Goal: Information Seeking & Learning: Learn about a topic

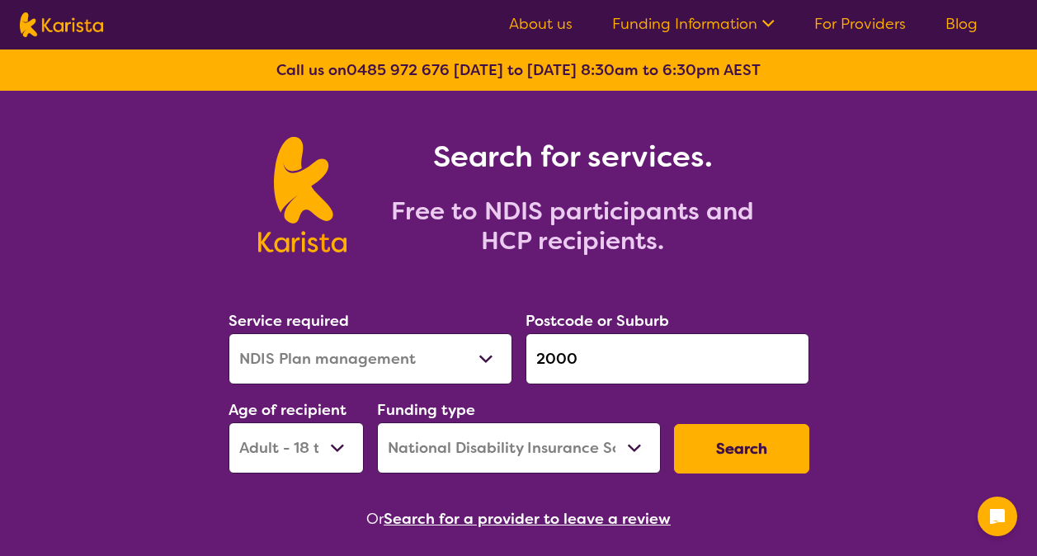
select select "NDIS Plan management"
select select "AD"
select select "NDIS"
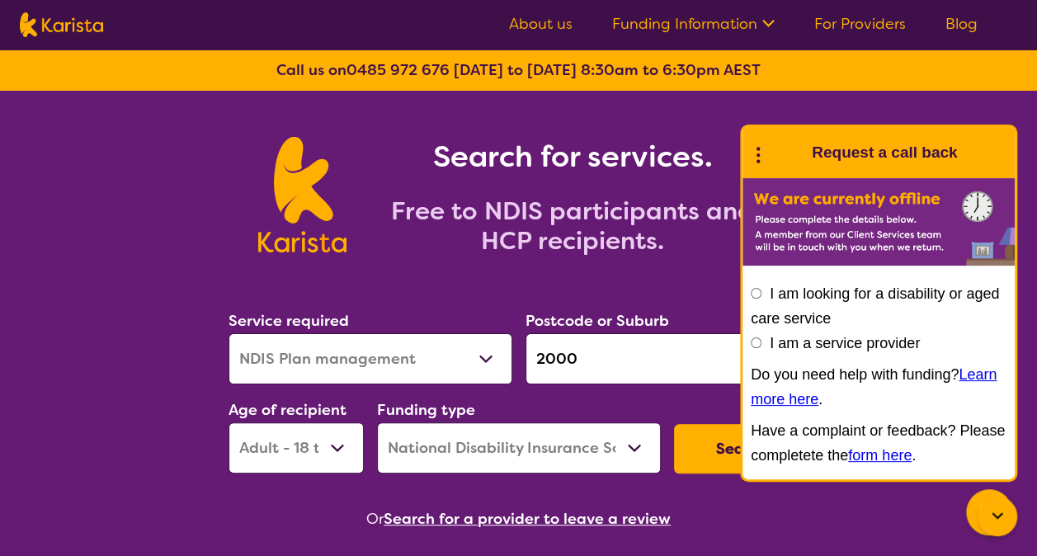
click at [751, 460] on p "Have a complaint or feedback? Please completete the form here ." at bounding box center [879, 443] width 256 height 50
click at [1002, 519] on icon at bounding box center [998, 517] width 20 height 20
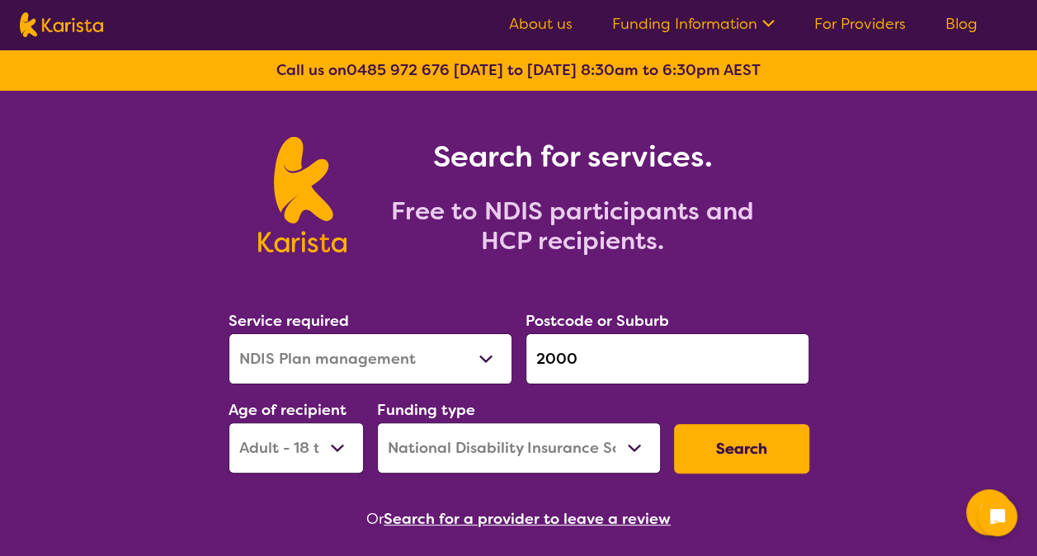
click at [769, 451] on button "Search" at bounding box center [741, 449] width 135 height 50
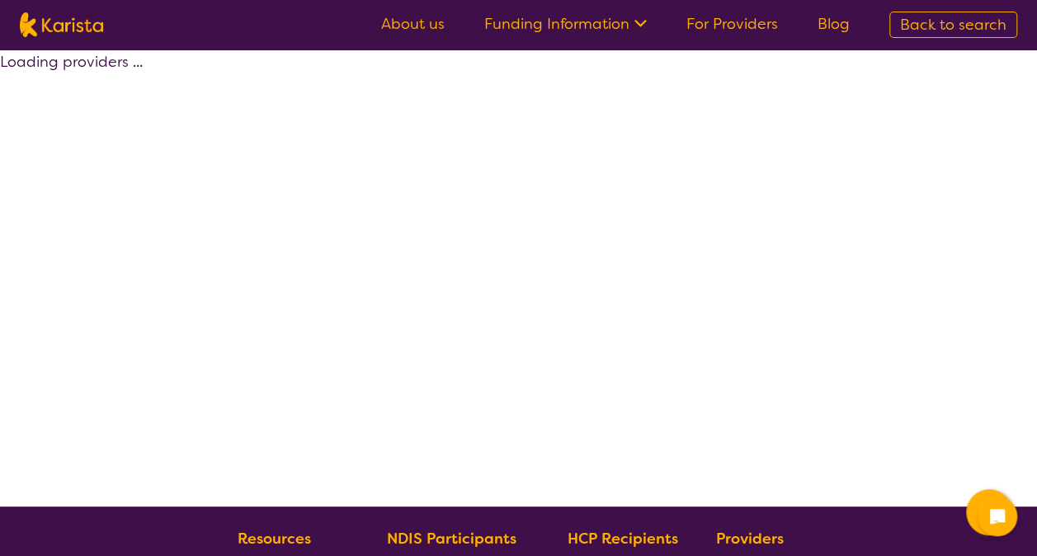
select select "by_score"
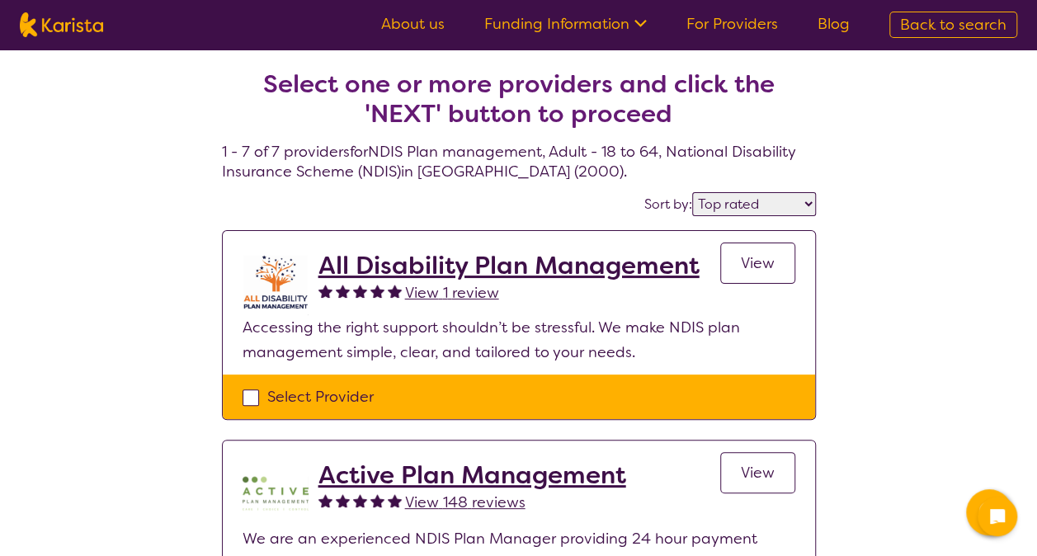
click at [609, 266] on h2 "All Disability Plan Management" at bounding box center [508, 266] width 381 height 30
